Goal: Task Accomplishment & Management: Manage account settings

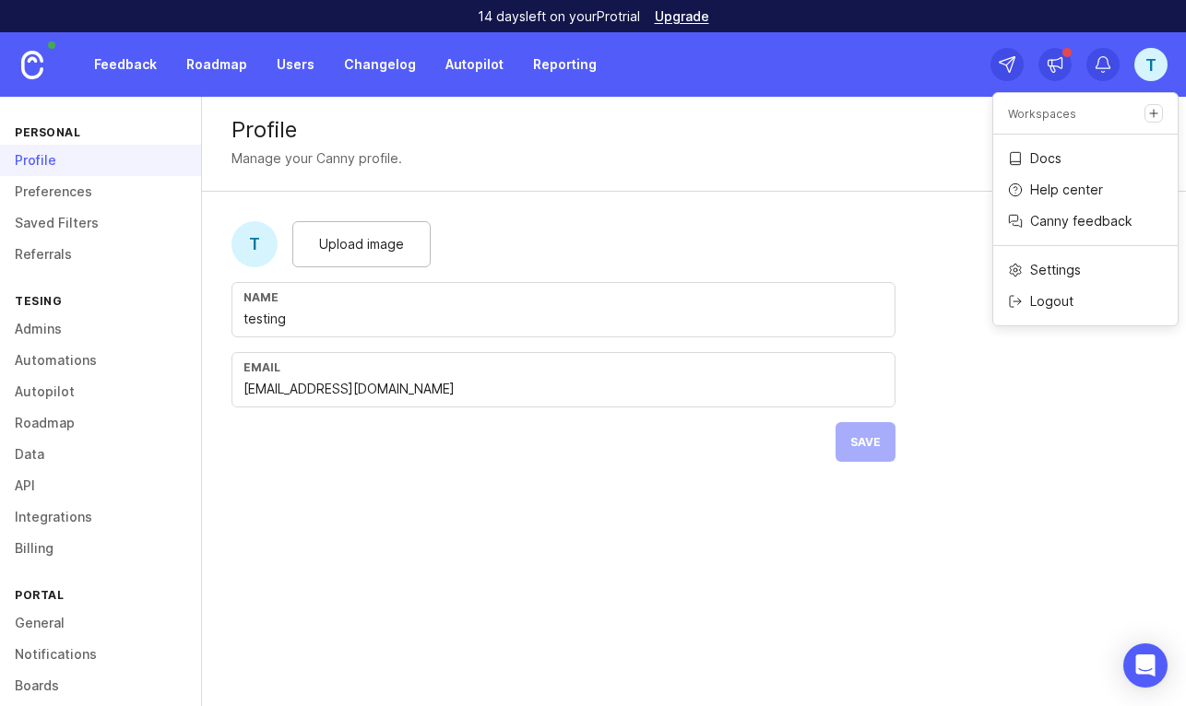
click at [1048, 301] on p "Logout" at bounding box center [1051, 301] width 43 height 18
click at [1049, 297] on p "Logout" at bounding box center [1051, 301] width 43 height 18
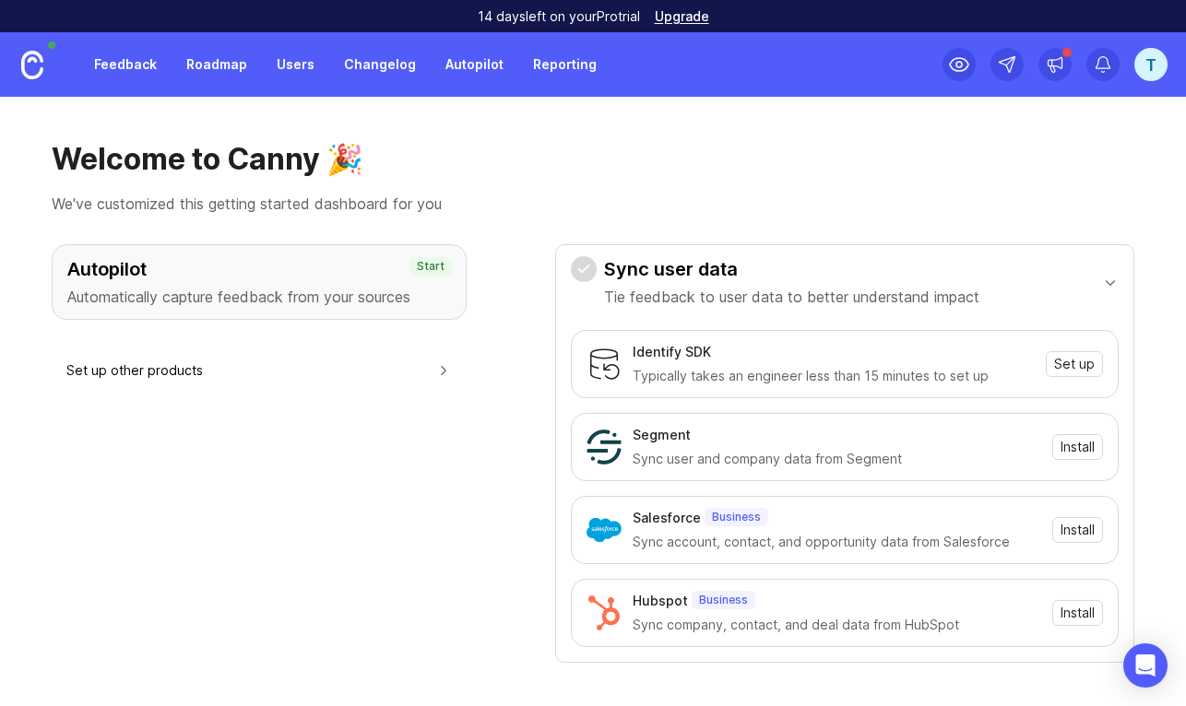
click at [1152, 62] on div "t" at bounding box center [1150, 64] width 33 height 33
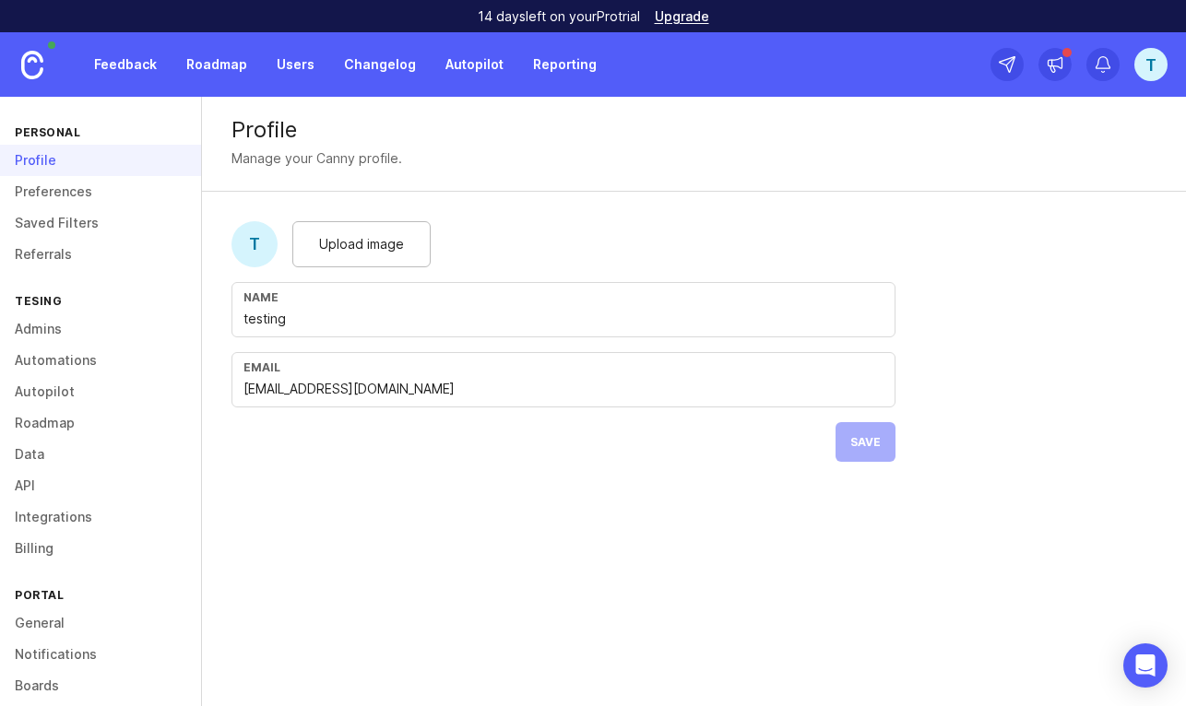
click at [51, 328] on link "Admins" at bounding box center [100, 328] width 201 height 31
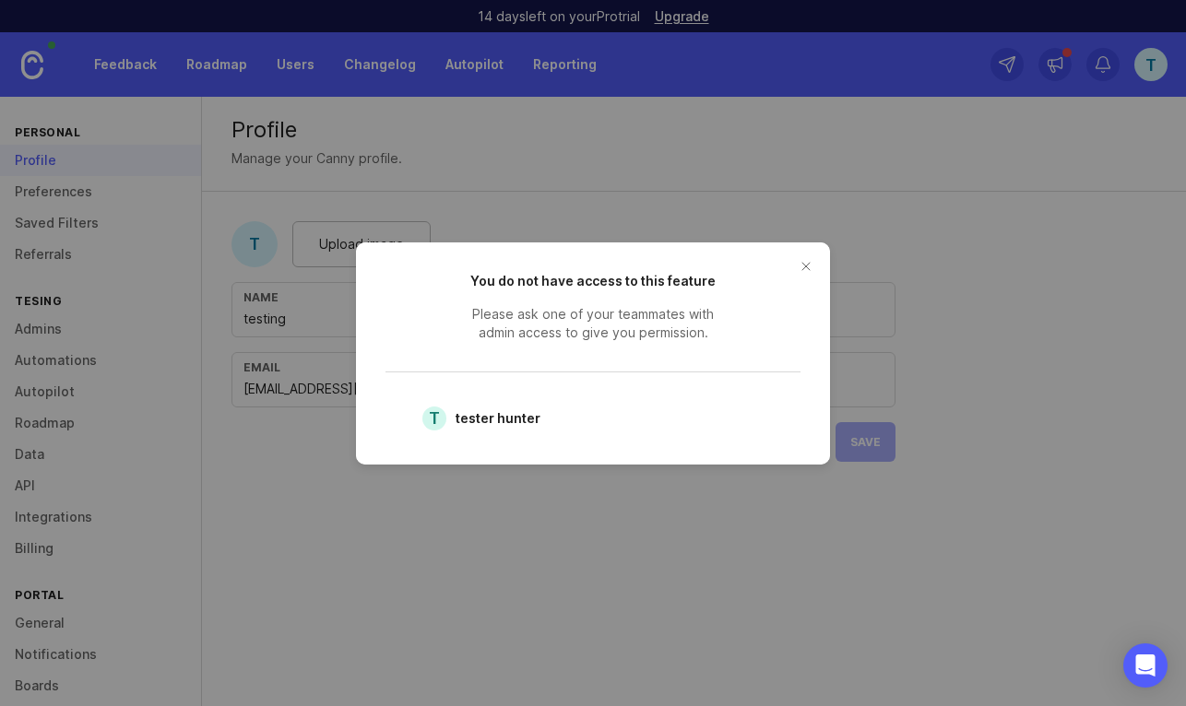
click at [809, 266] on button "close button" at bounding box center [806, 267] width 30 height 30
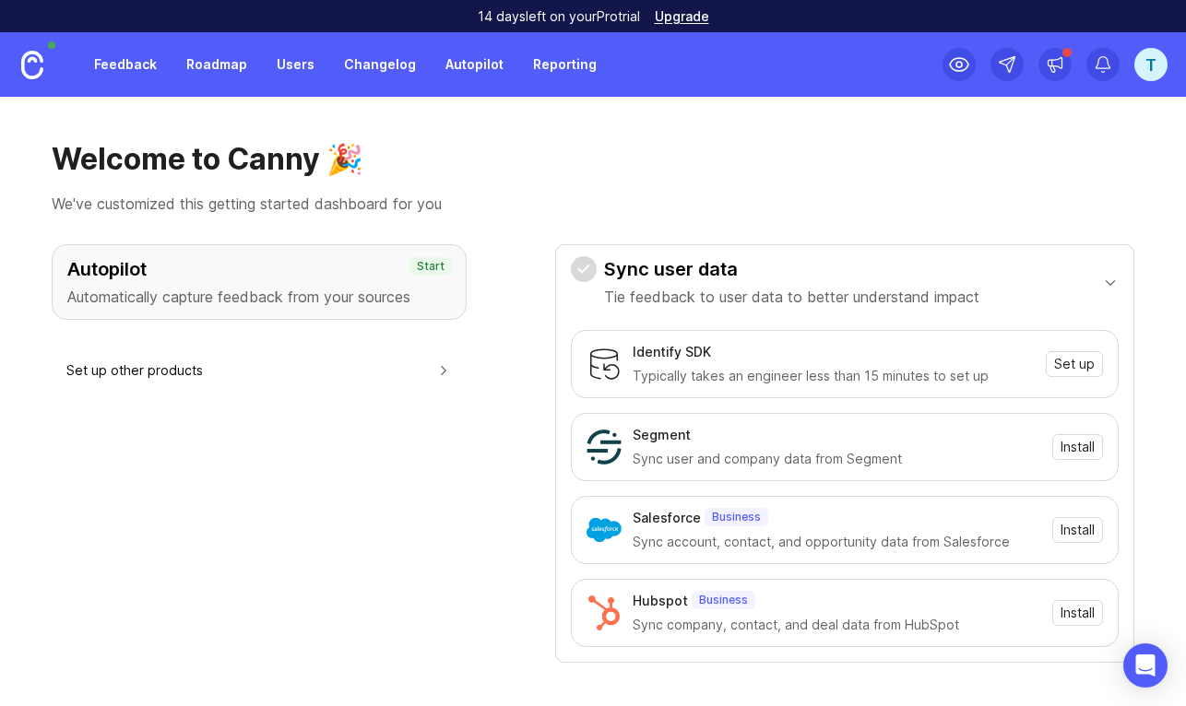
click at [1146, 64] on div "t" at bounding box center [1150, 64] width 33 height 33
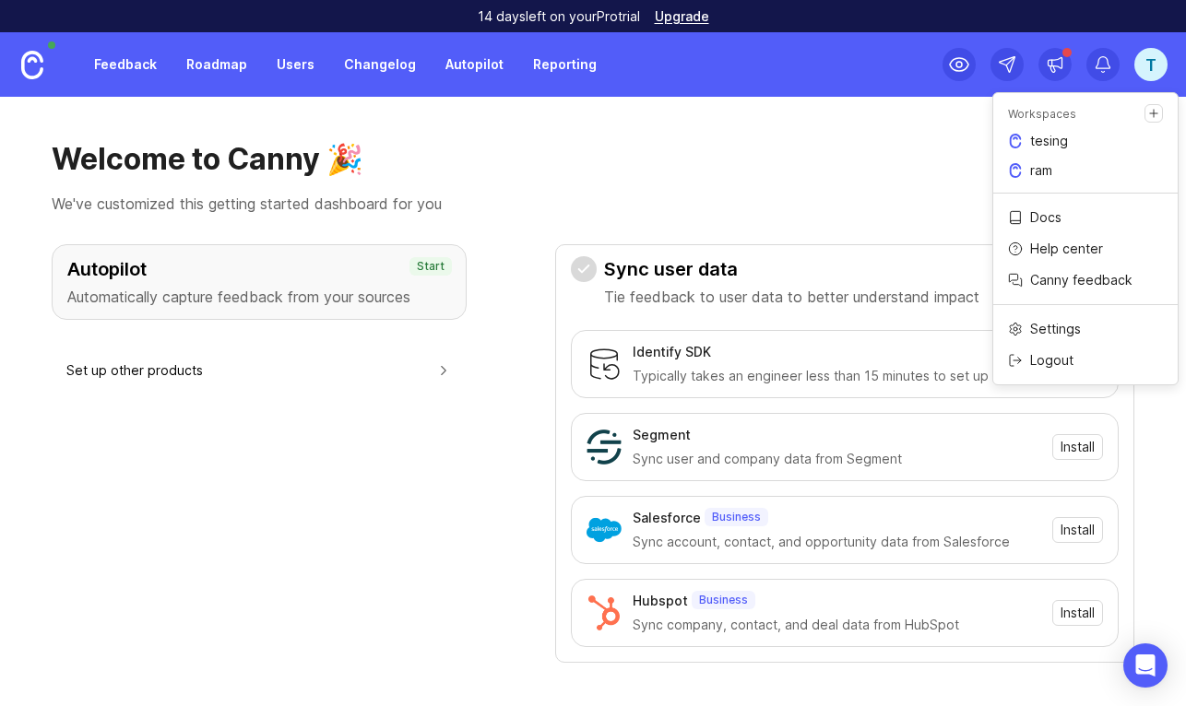
click at [1040, 358] on p "Logout" at bounding box center [1051, 360] width 43 height 18
